Goal: Information Seeking & Learning: Learn about a topic

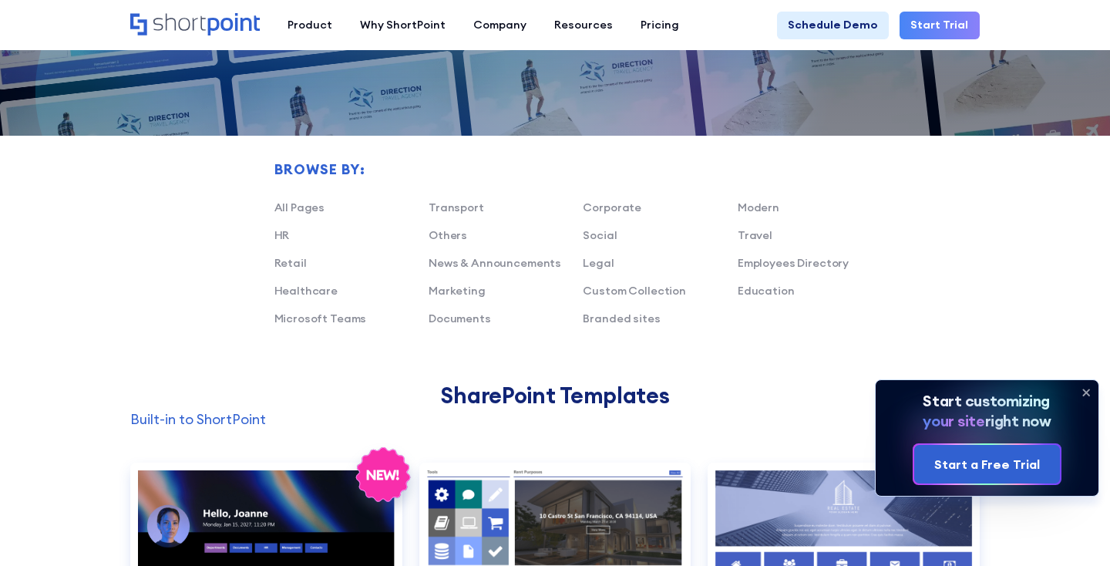
scroll to position [859, 0]
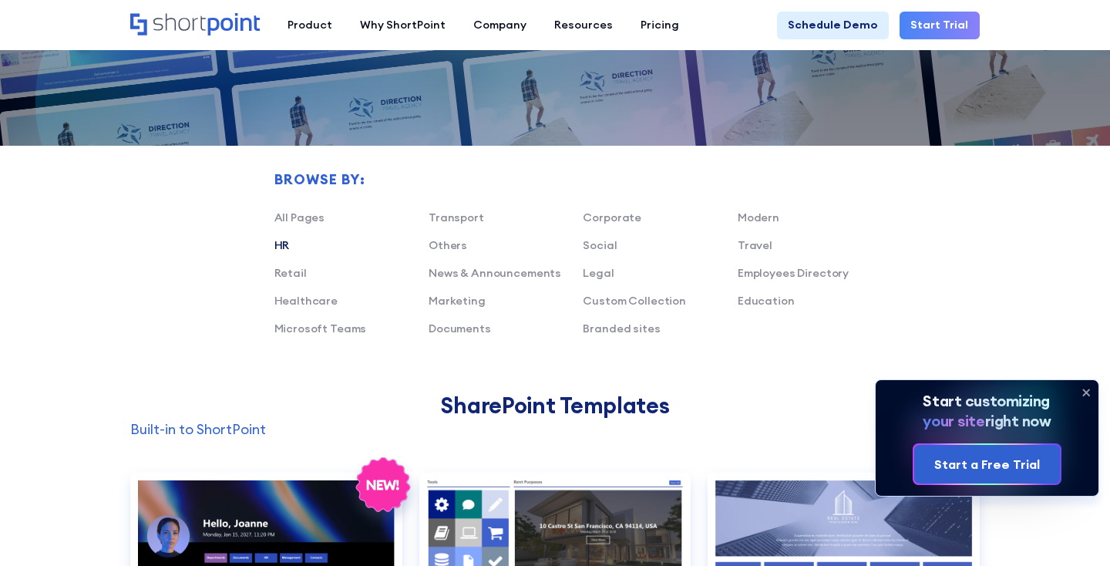
click at [281, 245] on link "HR" at bounding box center [281, 245] width 15 height 14
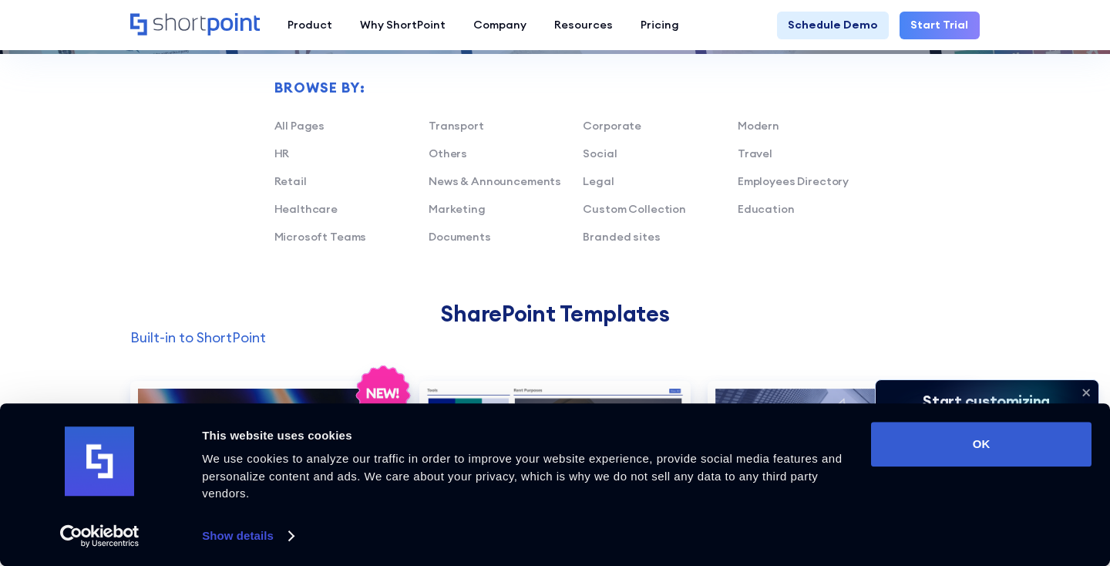
scroll to position [968, 0]
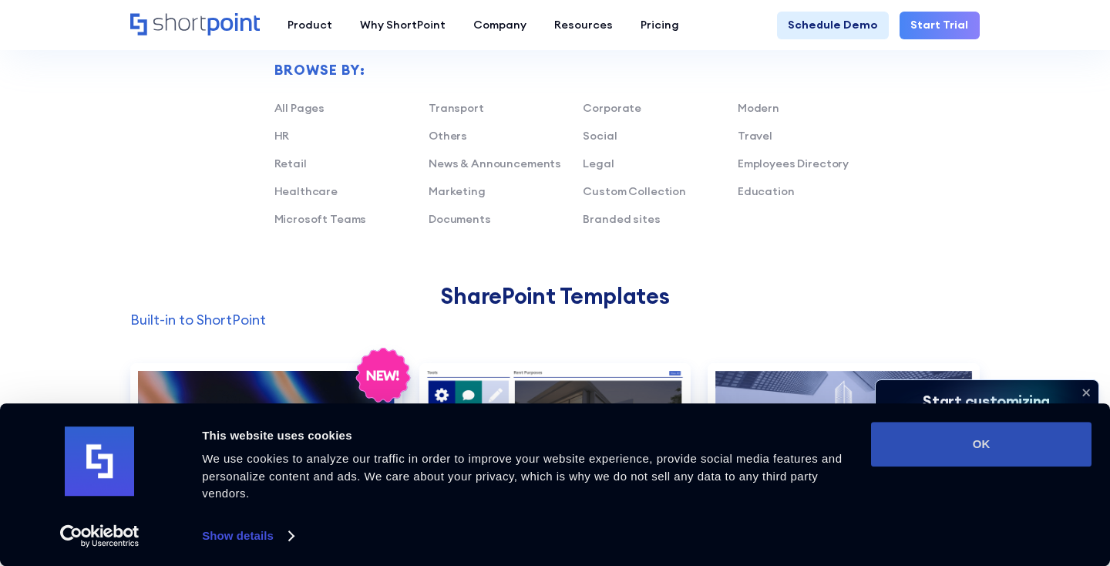
click at [985, 439] on button "OK" at bounding box center [981, 444] width 220 height 45
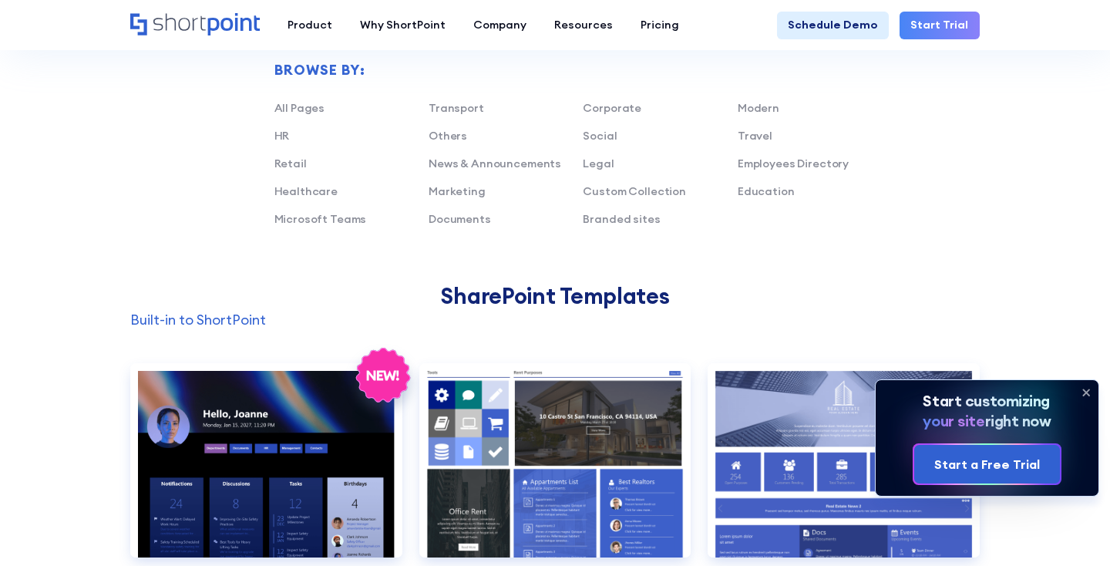
scroll to position [0, 0]
click at [1084, 392] on icon at bounding box center [1086, 392] width 6 height 6
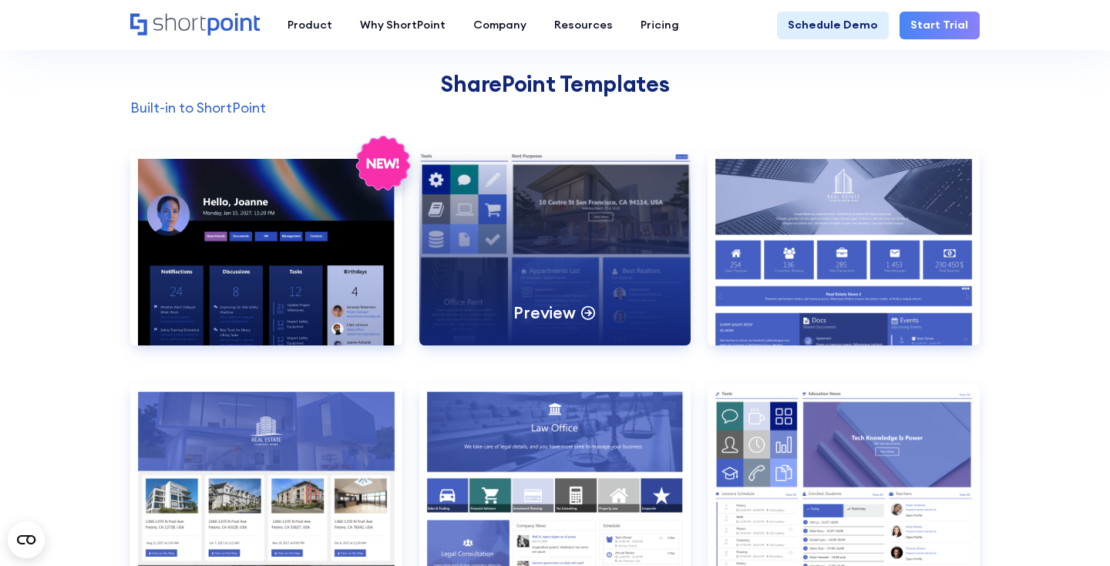
scroll to position [1184, 0]
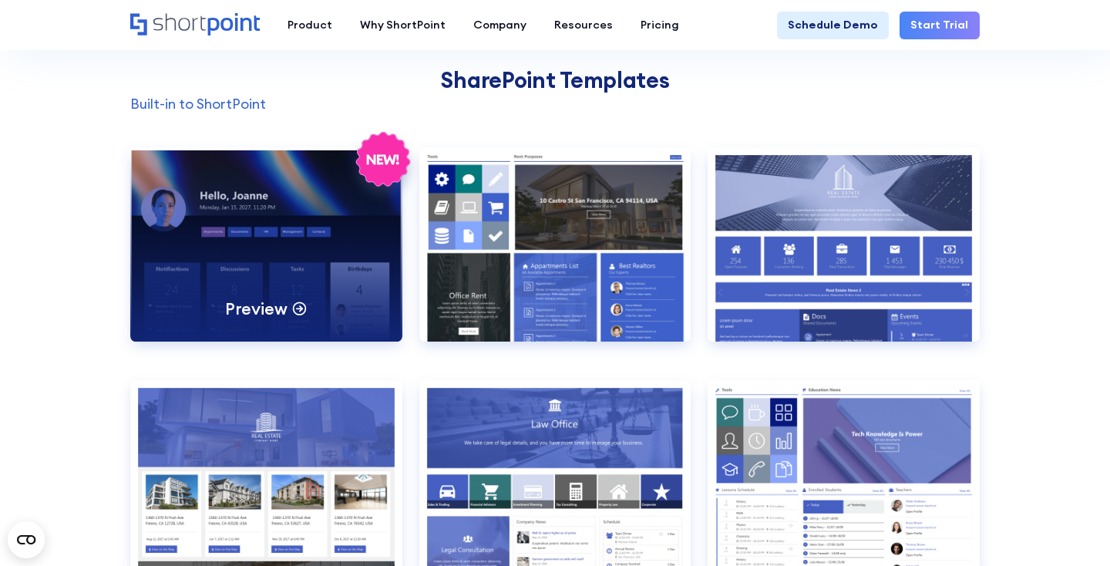
click at [222, 248] on div "Preview" at bounding box center [266, 244] width 272 height 194
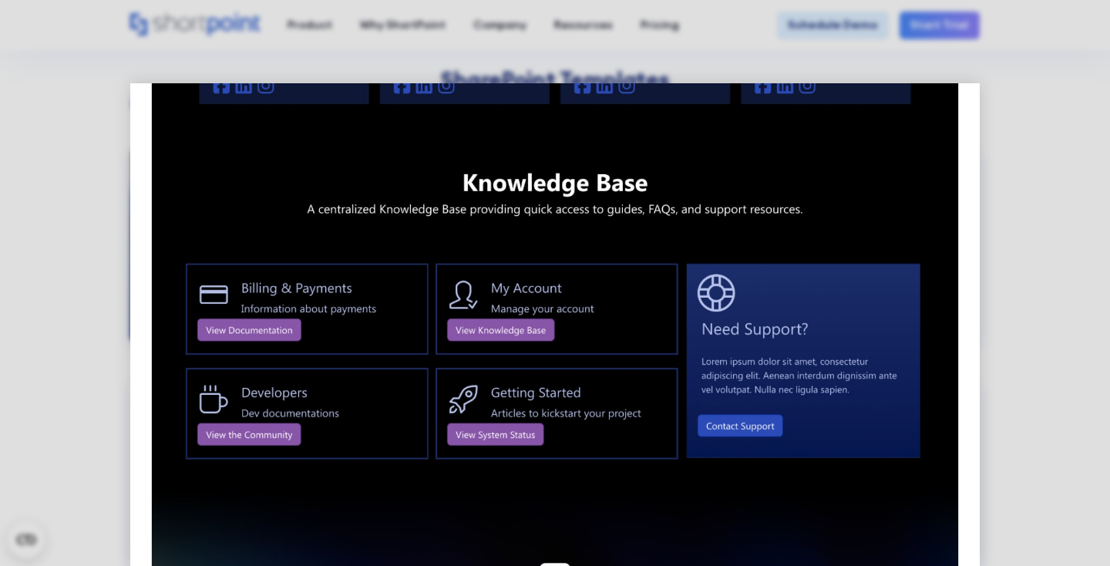
scroll to position [1681, 0]
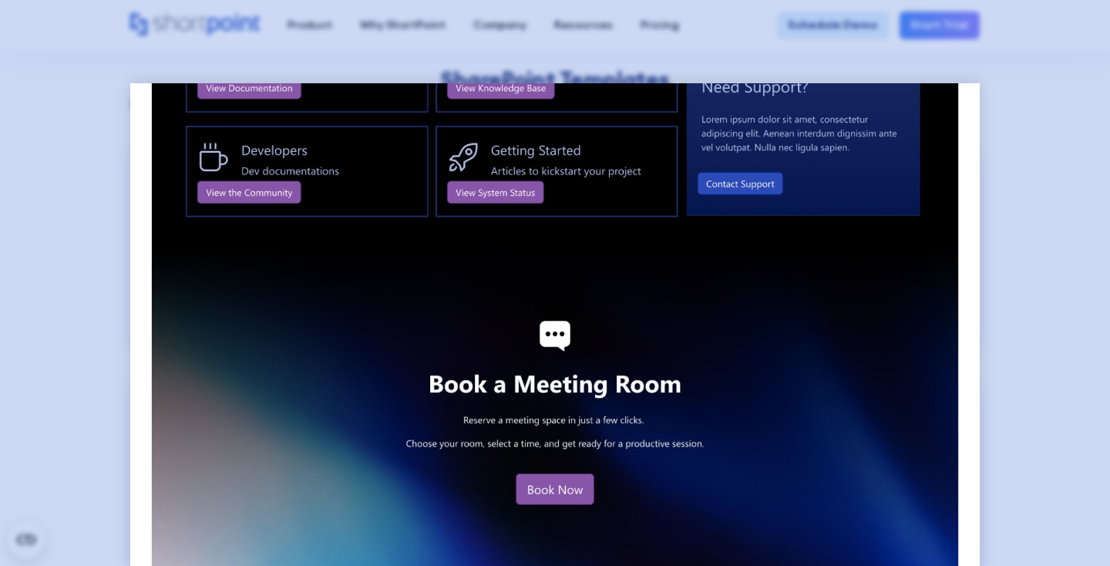
click at [1017, 231] on div at bounding box center [555, 283] width 1110 height 566
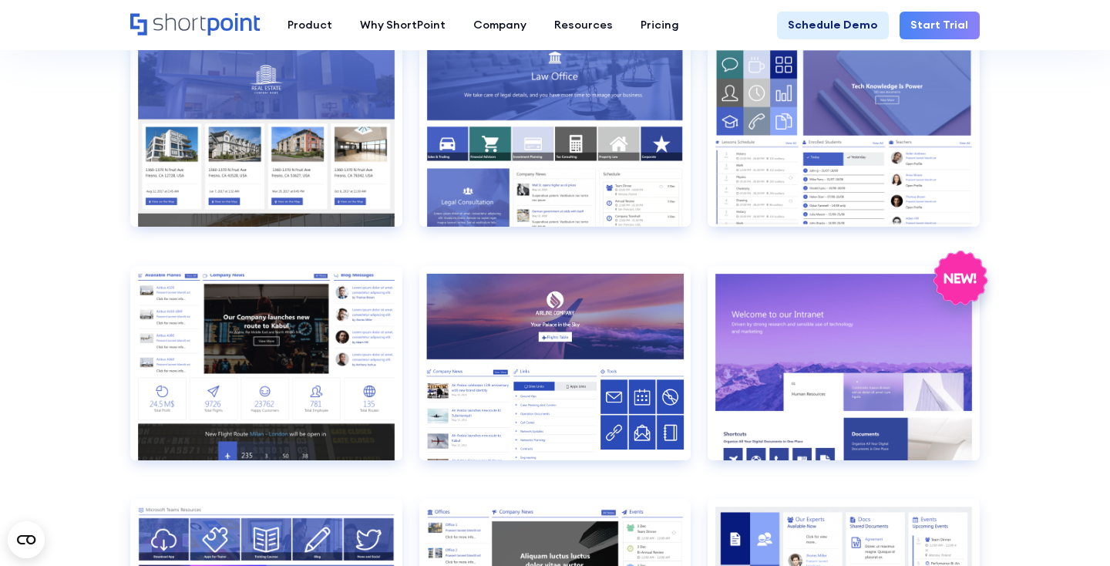
scroll to position [0, 0]
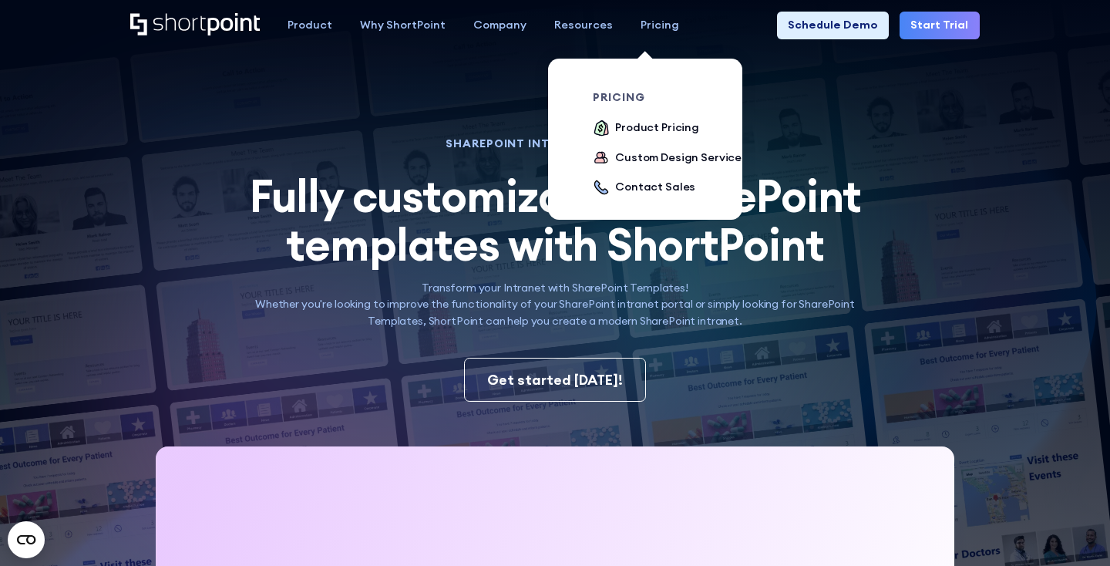
click at [652, 25] on div "Pricing" at bounding box center [659, 25] width 39 height 17
click at [624, 126] on div "Product Pricing" at bounding box center [657, 127] width 84 height 17
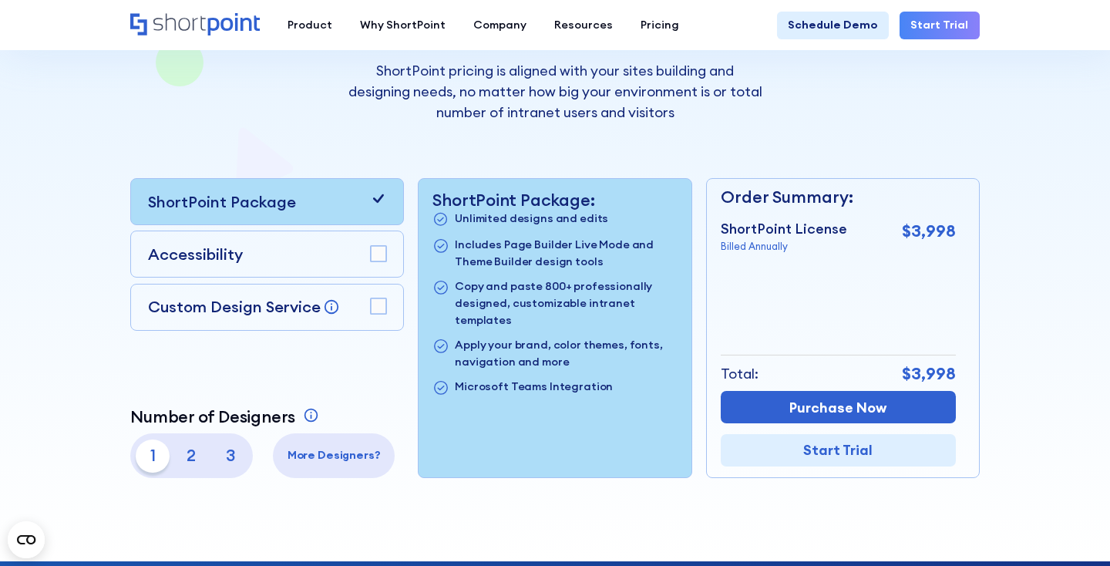
scroll to position [249, 0]
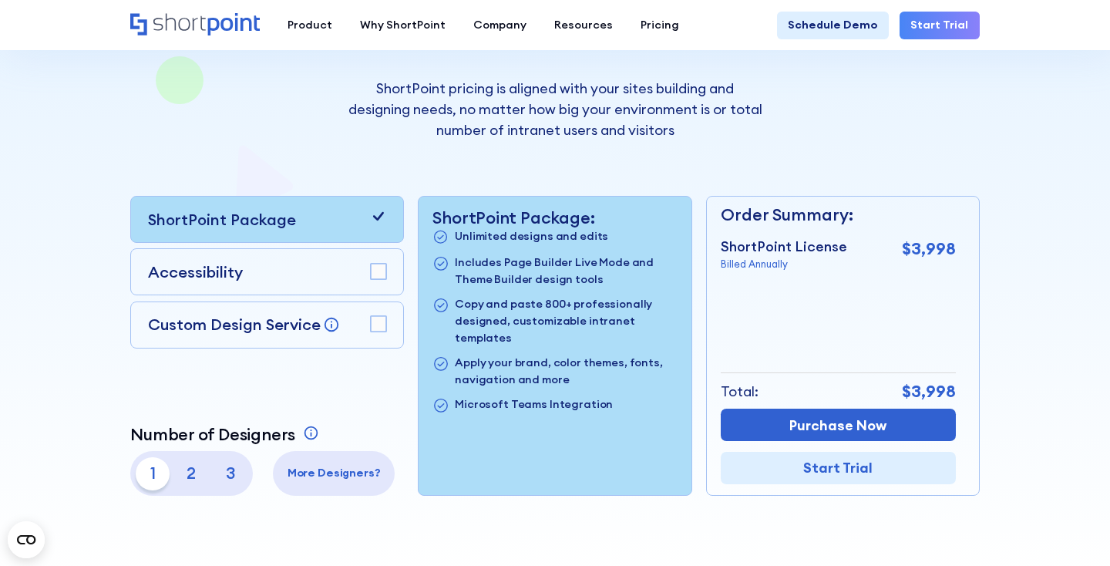
click at [376, 324] on rect at bounding box center [378, 323] width 15 height 15
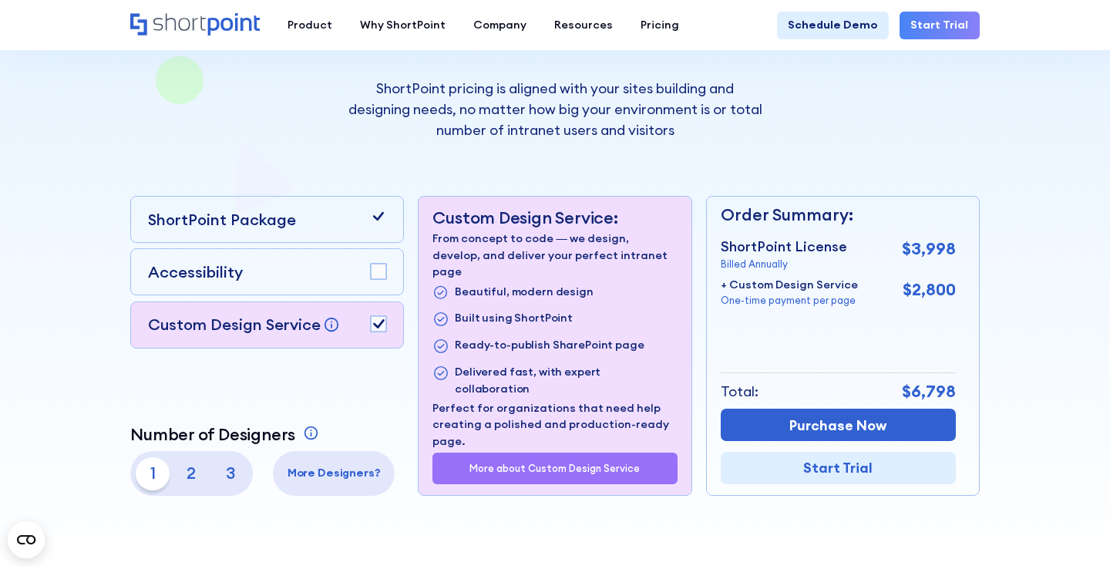
click at [380, 269] on rect at bounding box center [378, 271] width 15 height 15
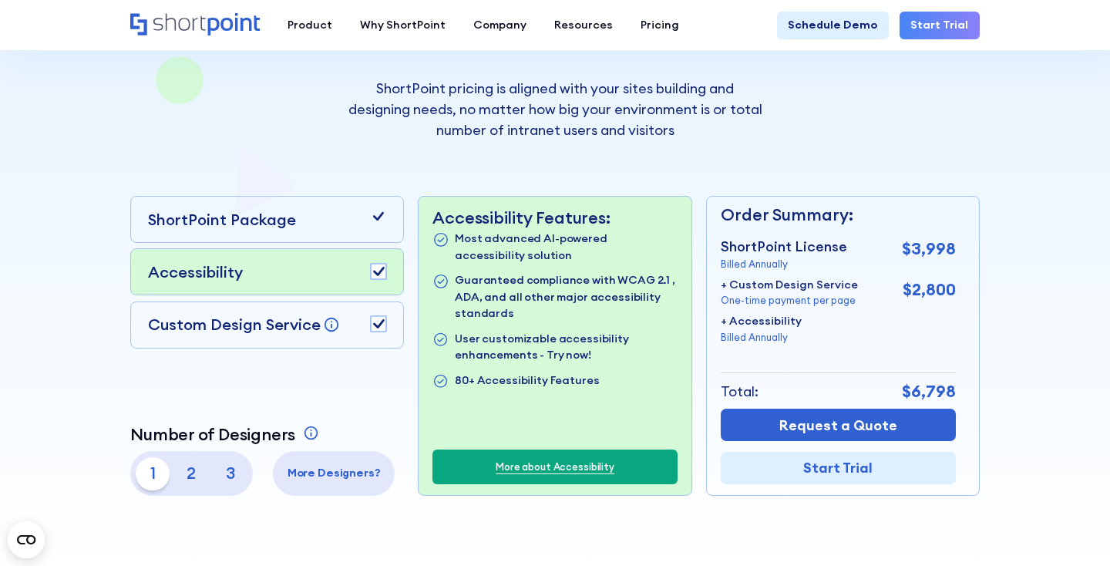
click at [380, 269] on icon at bounding box center [378, 271] width 11 height 9
click at [380, 269] on rect at bounding box center [378, 271] width 15 height 15
